Goal: Go to known website: Access a specific website the user already knows

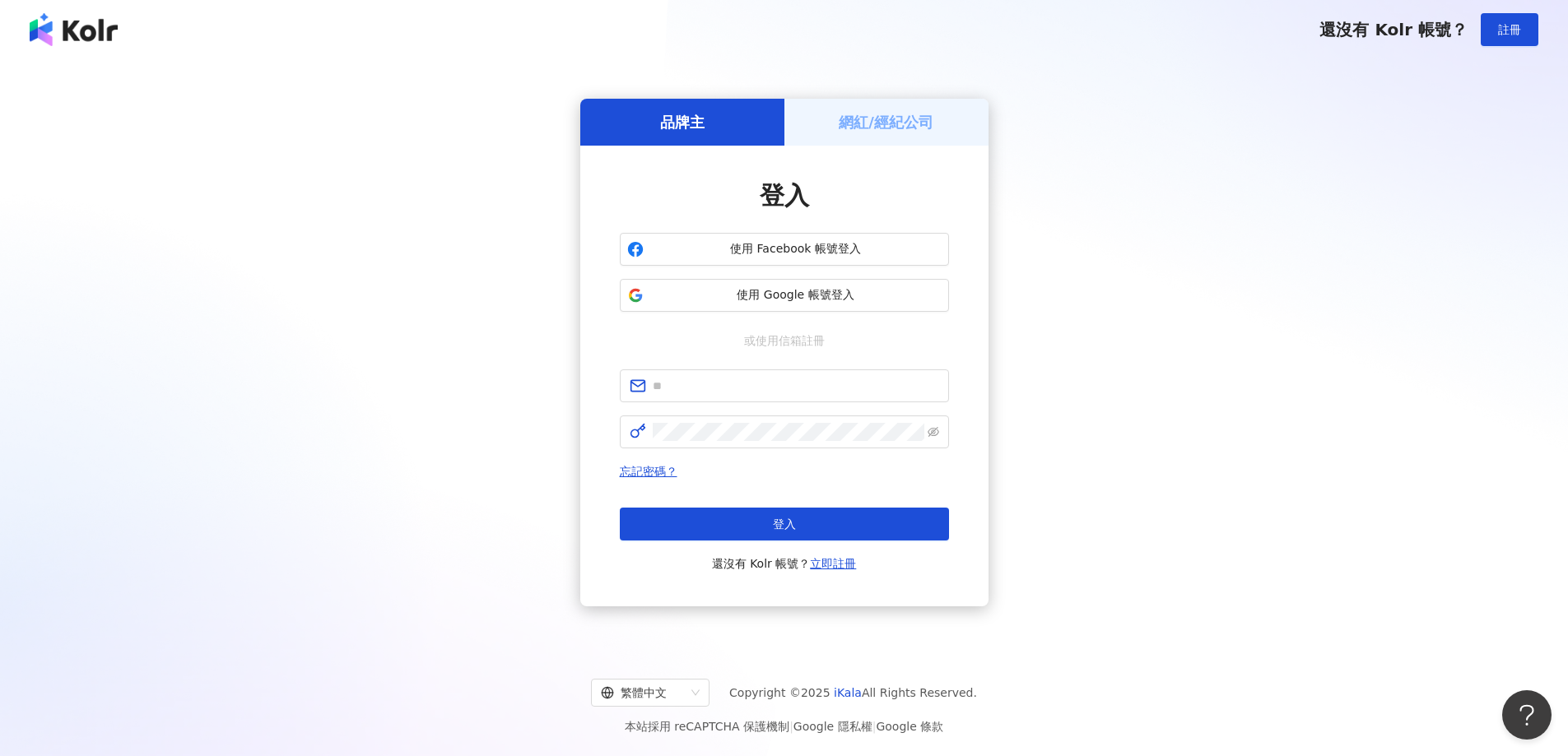
click at [74, 31] on img at bounding box center [73, 30] width 88 height 33
click at [811, 295] on span "使用 Google 帳號登入" at bounding box center [796, 294] width 292 height 16
